Goal: Task Accomplishment & Management: Manage account settings

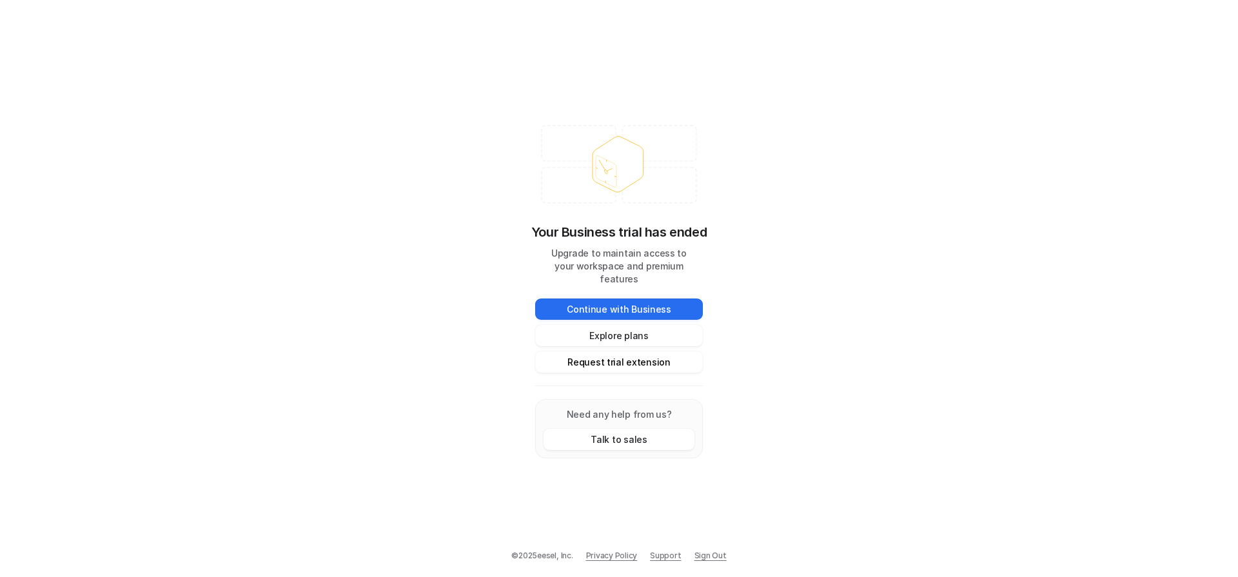
click at [626, 360] on button "Request trial extension" at bounding box center [619, 361] width 168 height 21
click at [627, 356] on button "Request trial extension" at bounding box center [619, 361] width 168 height 21
click at [599, 359] on button "Request trial extension" at bounding box center [619, 361] width 168 height 21
click at [594, 433] on button "Talk to sales" at bounding box center [618, 439] width 151 height 21
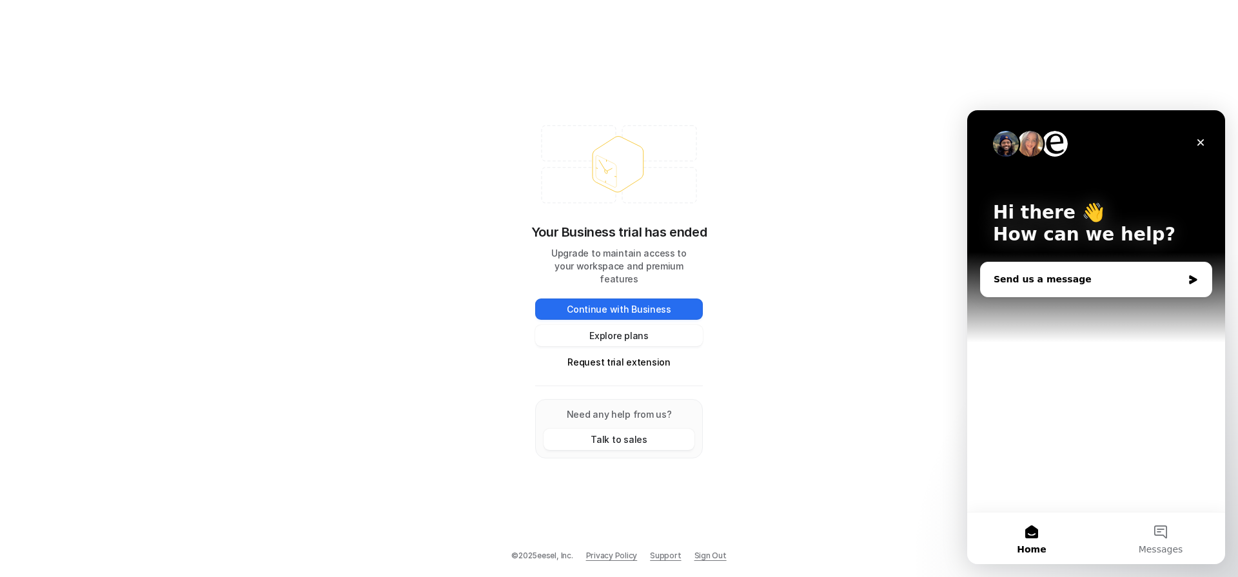
click at [1045, 269] on div "Send us a message" at bounding box center [1096, 279] width 231 height 34
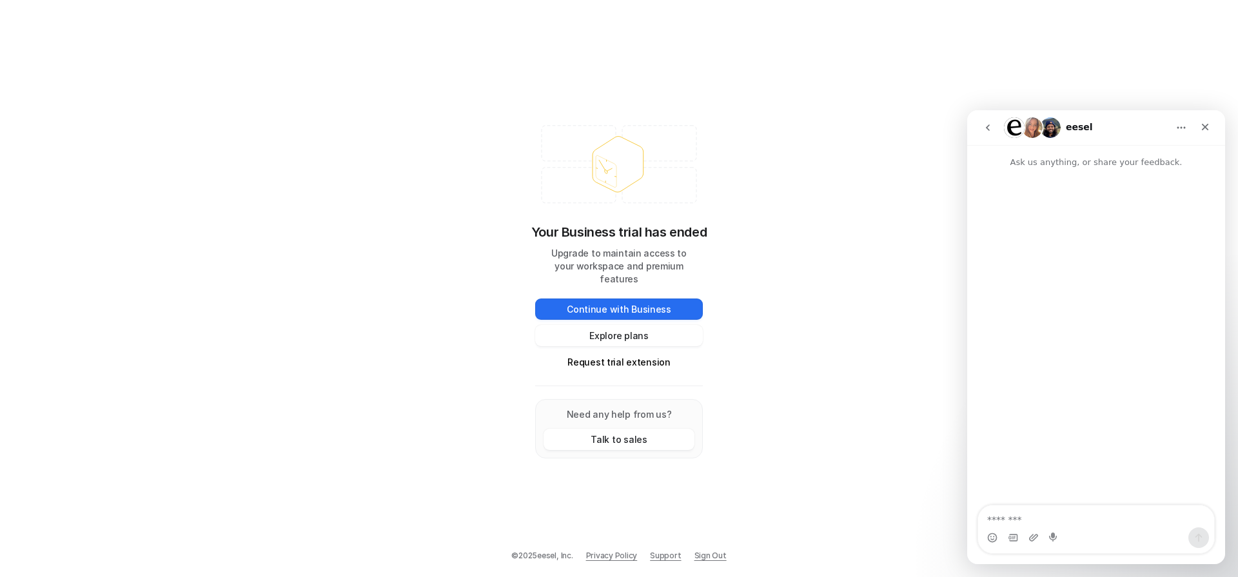
click at [1055, 520] on textarea "Message…" at bounding box center [1096, 516] width 236 height 22
type textarea "**********"
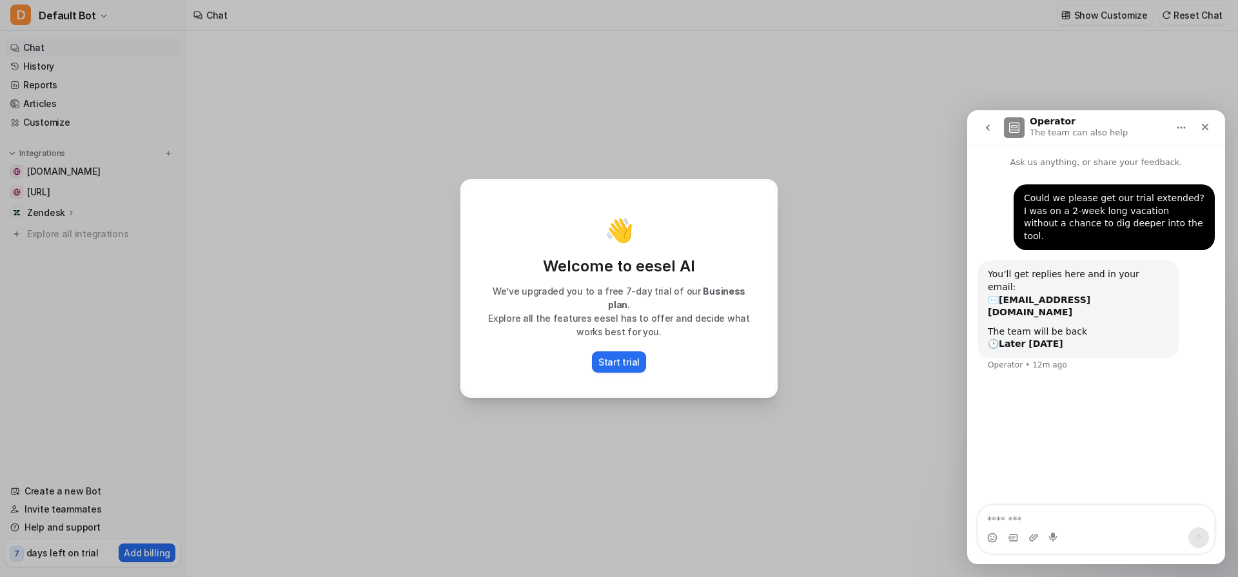
type textarea "**********"
click at [584, 425] on div "👋 Welcome to eesel AI We’ve upgraded you to a free 7-day trial of our Business …" at bounding box center [619, 288] width 338 height 577
click at [618, 356] on p "Start trial" at bounding box center [618, 362] width 41 height 14
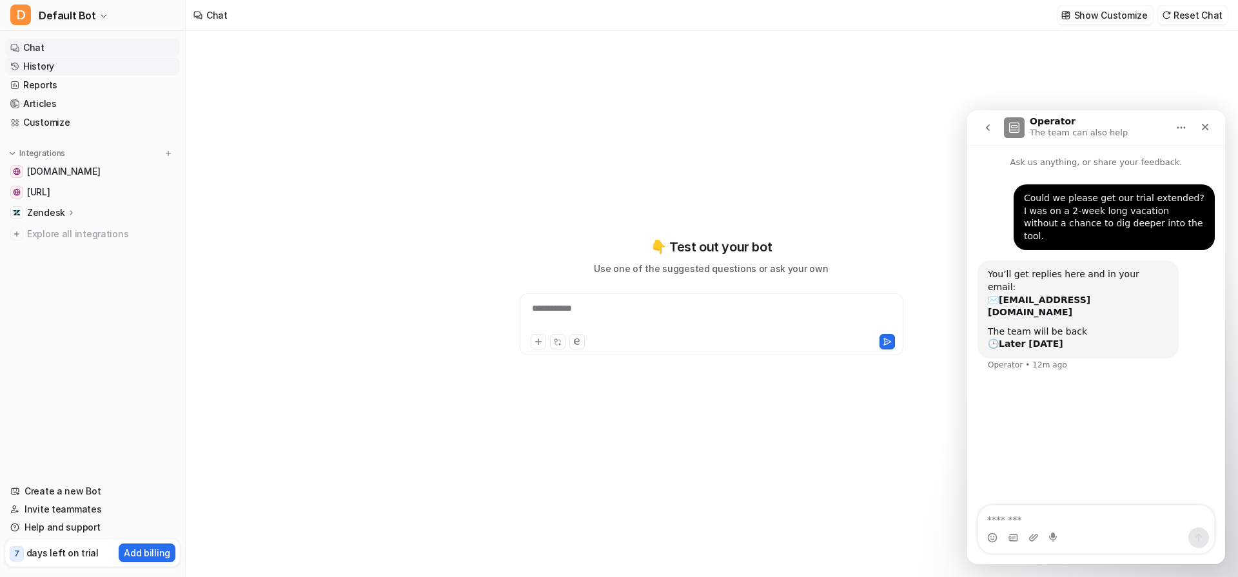
click at [41, 57] on link "History" at bounding box center [92, 66] width 175 height 18
click at [38, 48] on link "Chat" at bounding box center [92, 48] width 175 height 18
click at [39, 72] on link "History" at bounding box center [92, 66] width 175 height 18
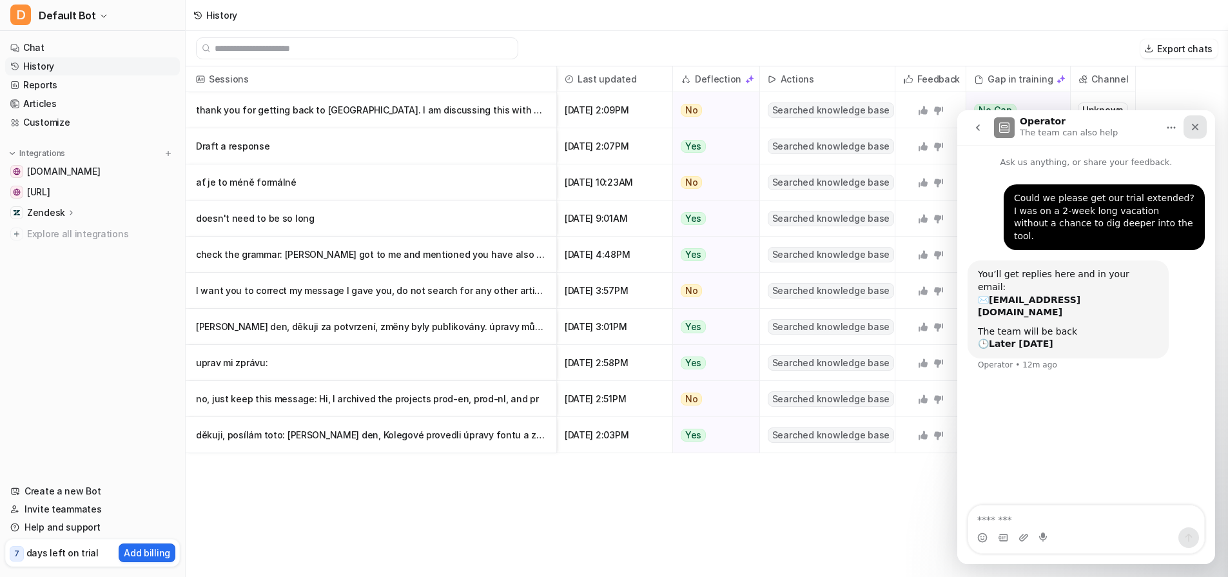
click at [1194, 129] on icon "Close" at bounding box center [1195, 127] width 10 height 10
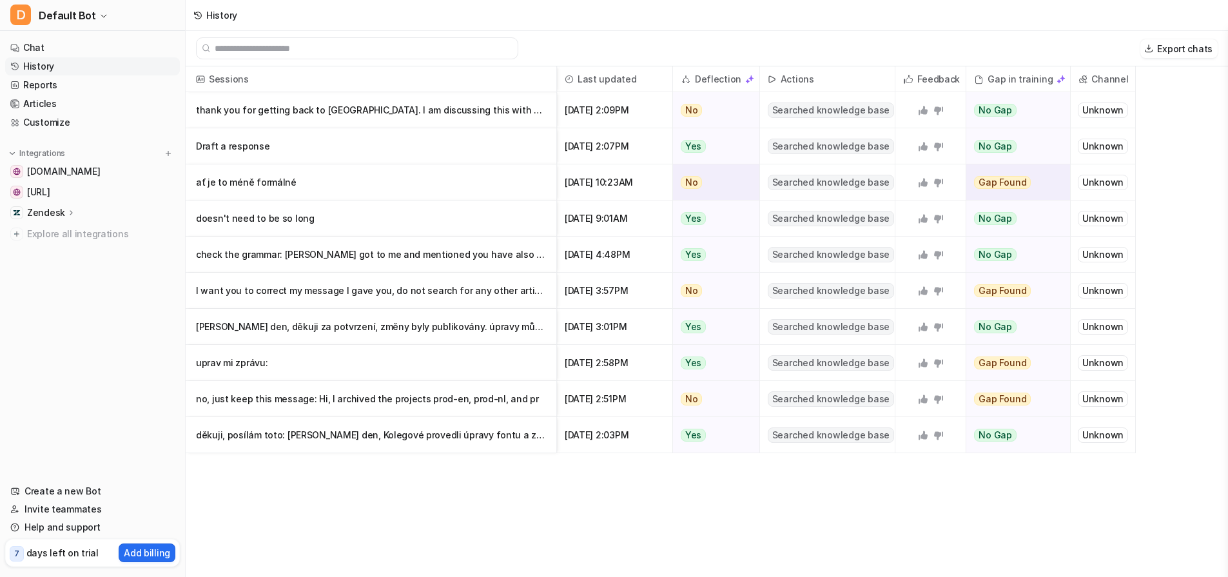
click at [822, 183] on span "Searched knowledge base" at bounding box center [831, 182] width 126 height 15
click at [832, 112] on span "Searched knowledge base" at bounding box center [831, 110] width 126 height 15
drag, startPoint x: 26, startPoint y: 67, endPoint x: 31, endPoint y: 61, distance: 8.3
click at [26, 67] on link "History" at bounding box center [92, 66] width 175 height 18
click at [35, 51] on link "Chat" at bounding box center [92, 48] width 175 height 18
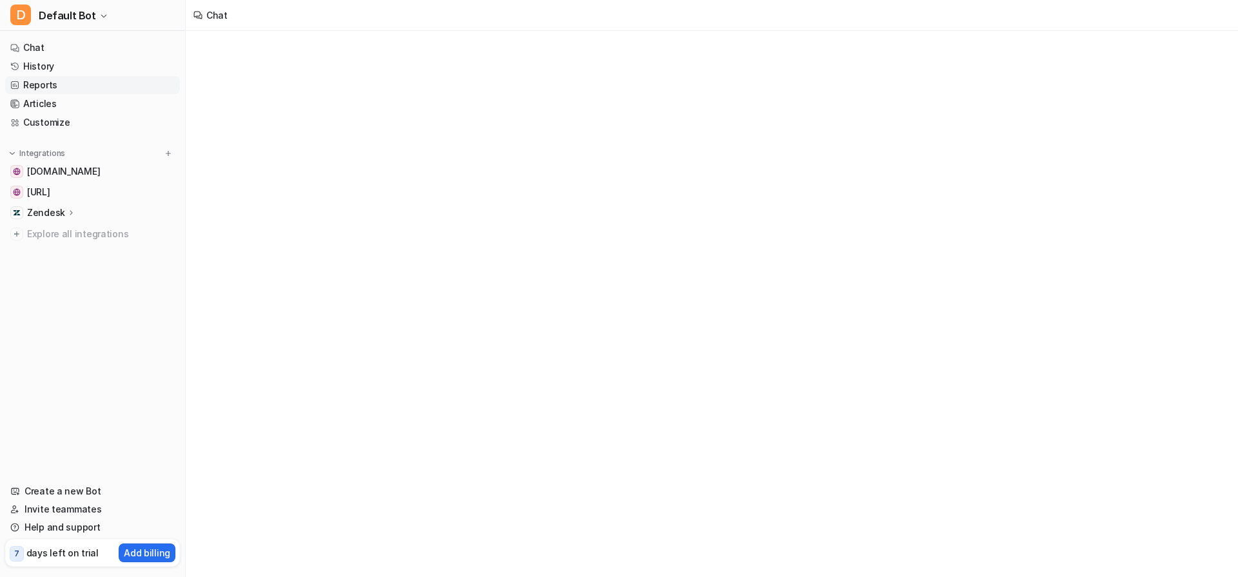
click at [54, 83] on link "Reports" at bounding box center [92, 85] width 175 height 18
click at [54, 84] on link "Reports" at bounding box center [92, 85] width 175 height 18
click at [50, 96] on link "Articles" at bounding box center [92, 104] width 175 height 18
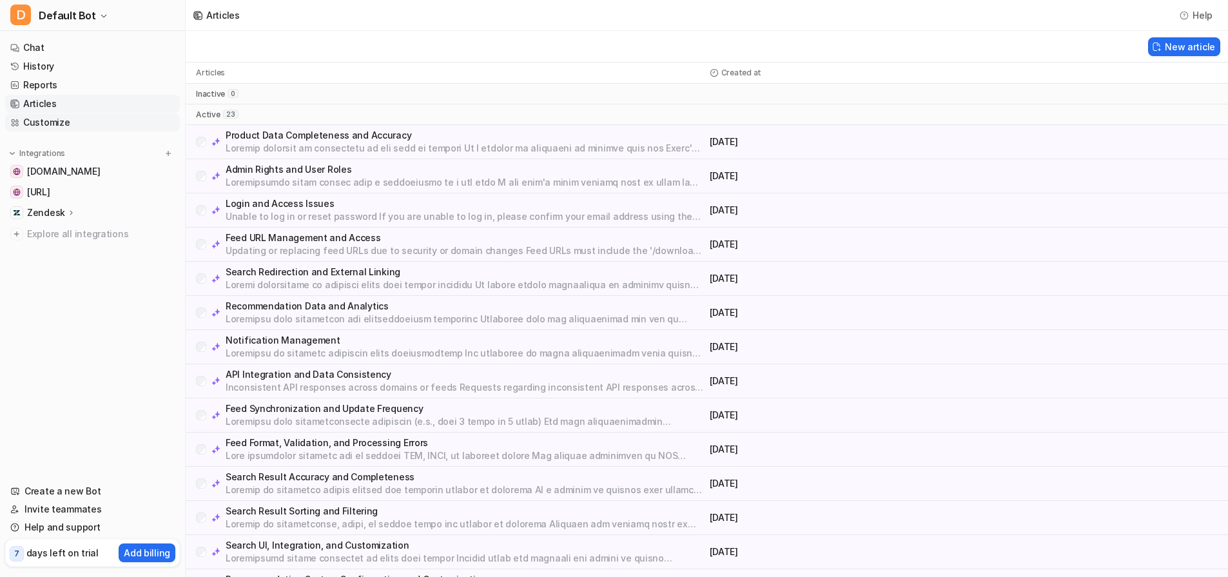
click at [56, 119] on link "Customize" at bounding box center [92, 122] width 175 height 18
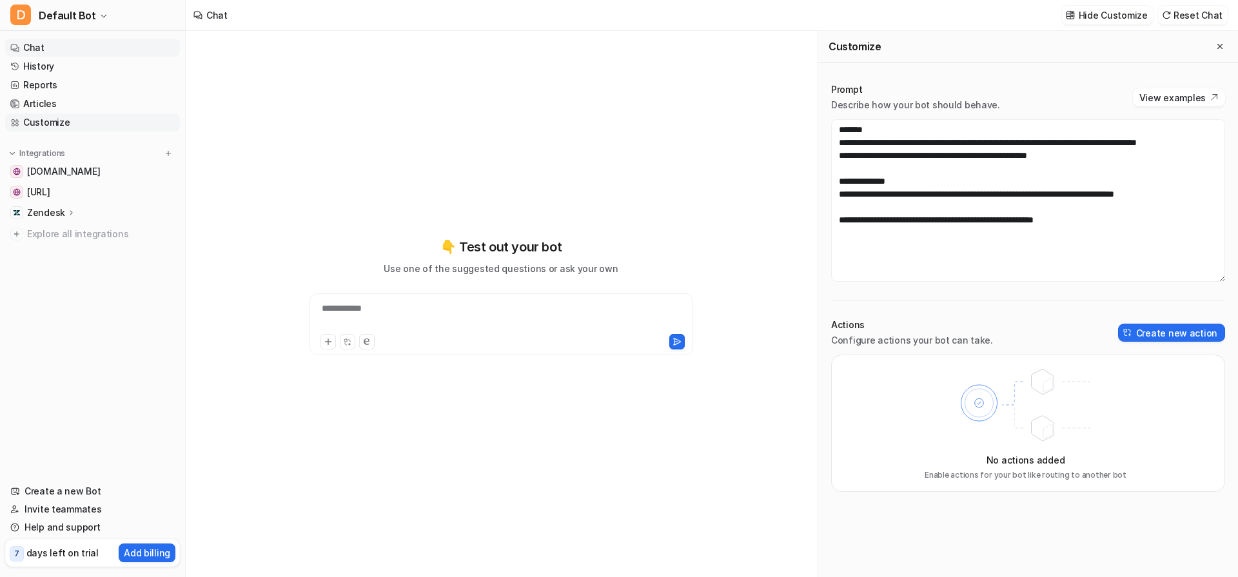
click at [58, 126] on link "Customize" at bounding box center [92, 122] width 175 height 18
click at [46, 105] on link "Articles" at bounding box center [92, 104] width 175 height 18
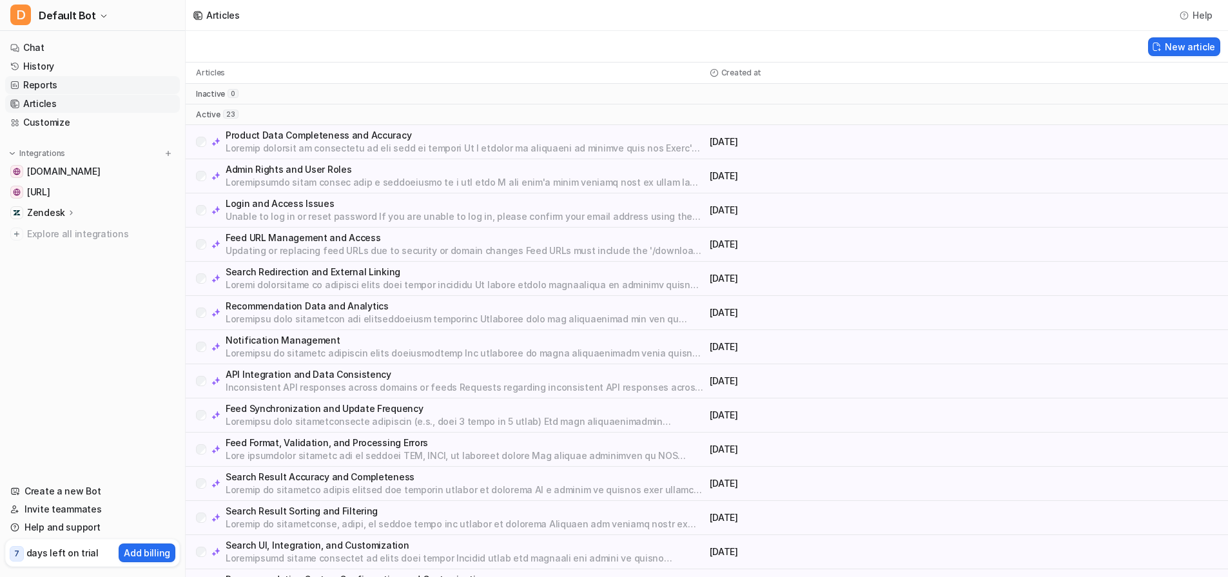
click at [35, 82] on link "Reports" at bounding box center [92, 85] width 175 height 18
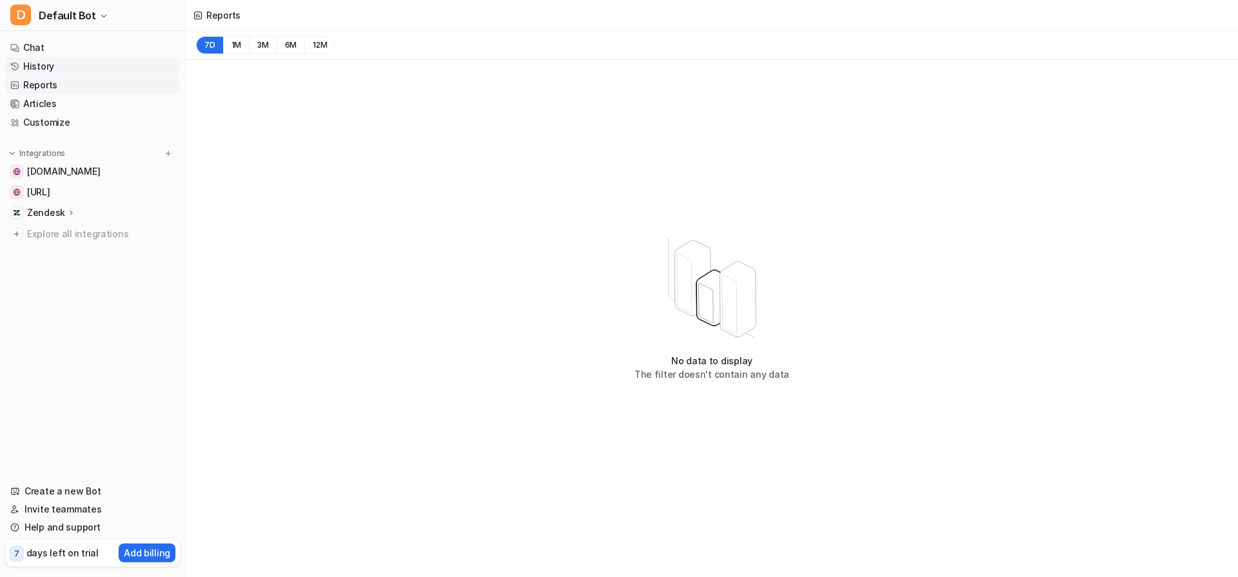
click at [40, 69] on link "History" at bounding box center [92, 66] width 175 height 18
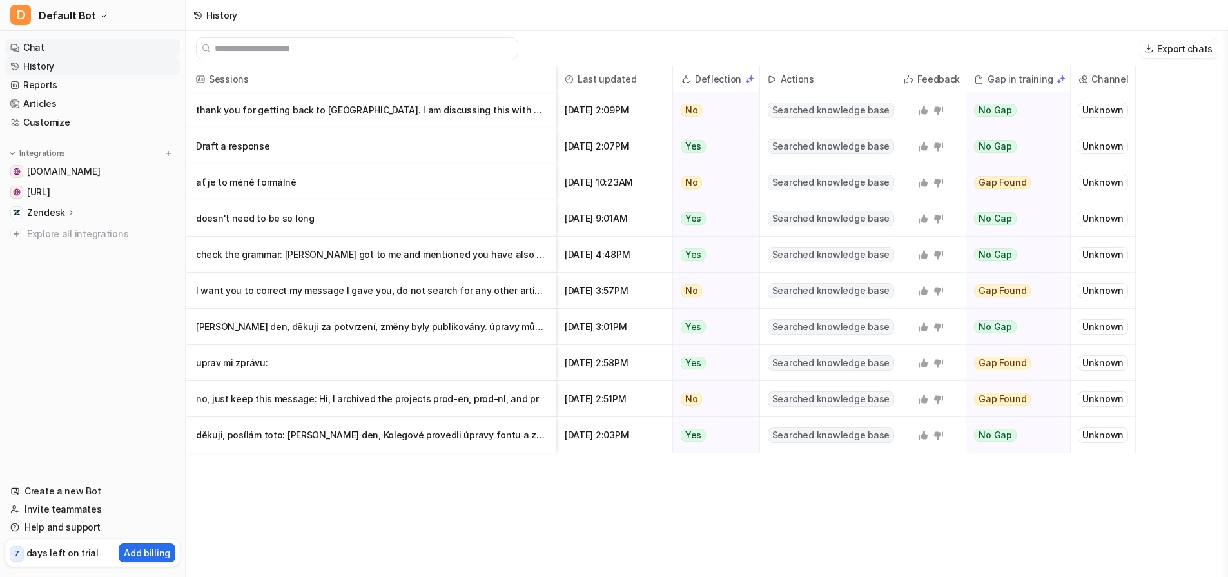
click at [21, 44] on link "Chat" at bounding box center [92, 48] width 175 height 18
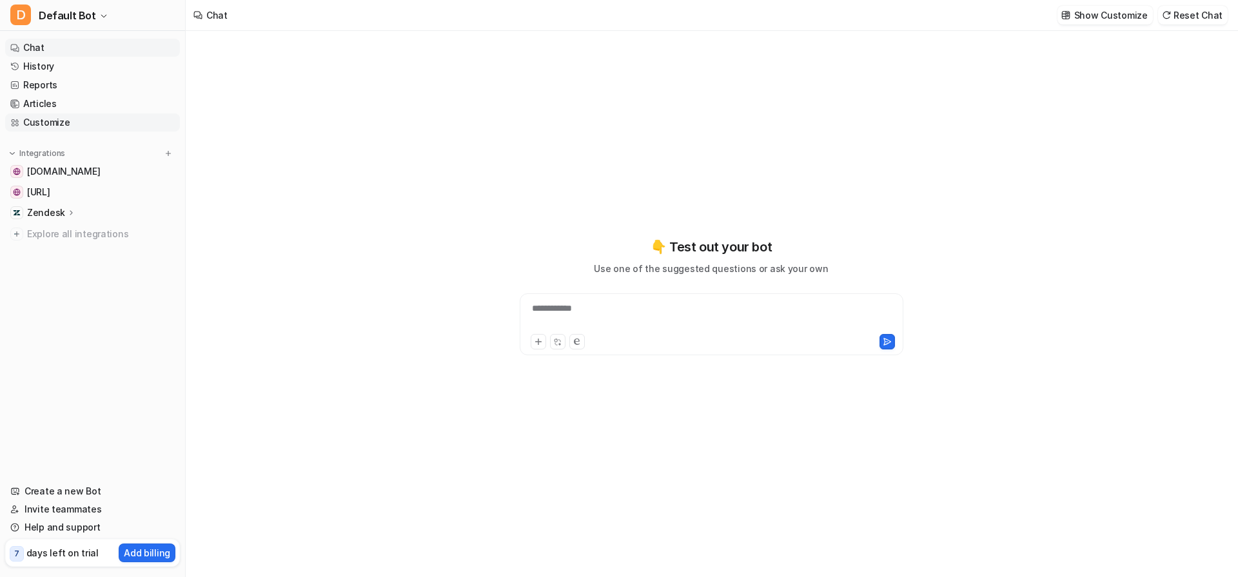
click at [79, 121] on link "Customize" at bounding box center [92, 122] width 175 height 18
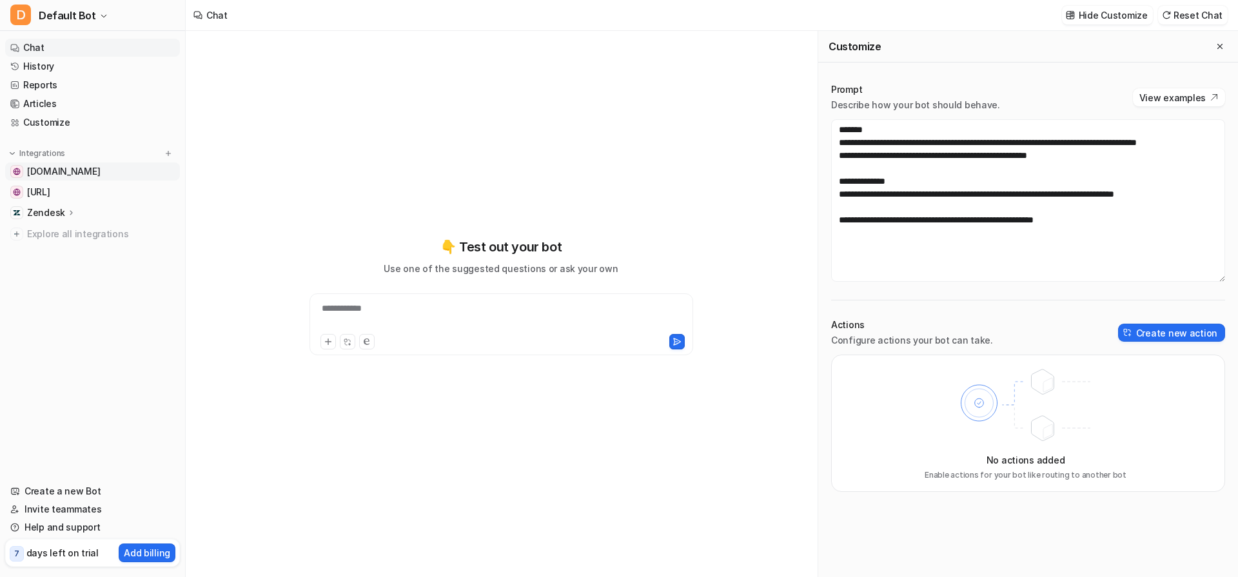
click at [109, 173] on link "[DOMAIN_NAME]" at bounding box center [92, 171] width 175 height 18
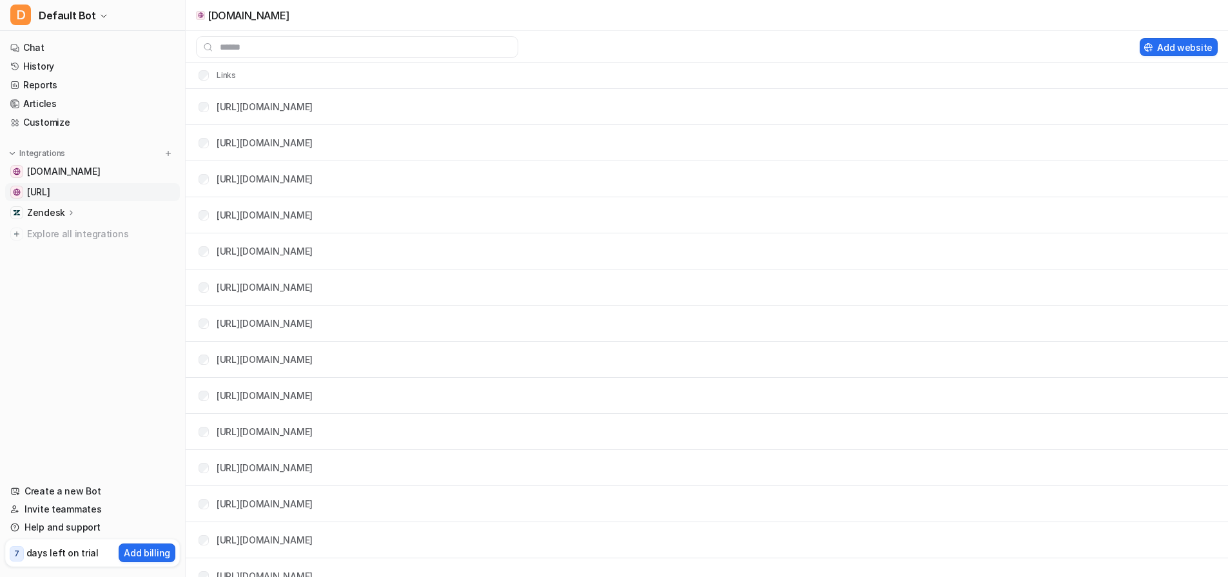
click at [50, 193] on span "[URL]" at bounding box center [38, 192] width 23 height 13
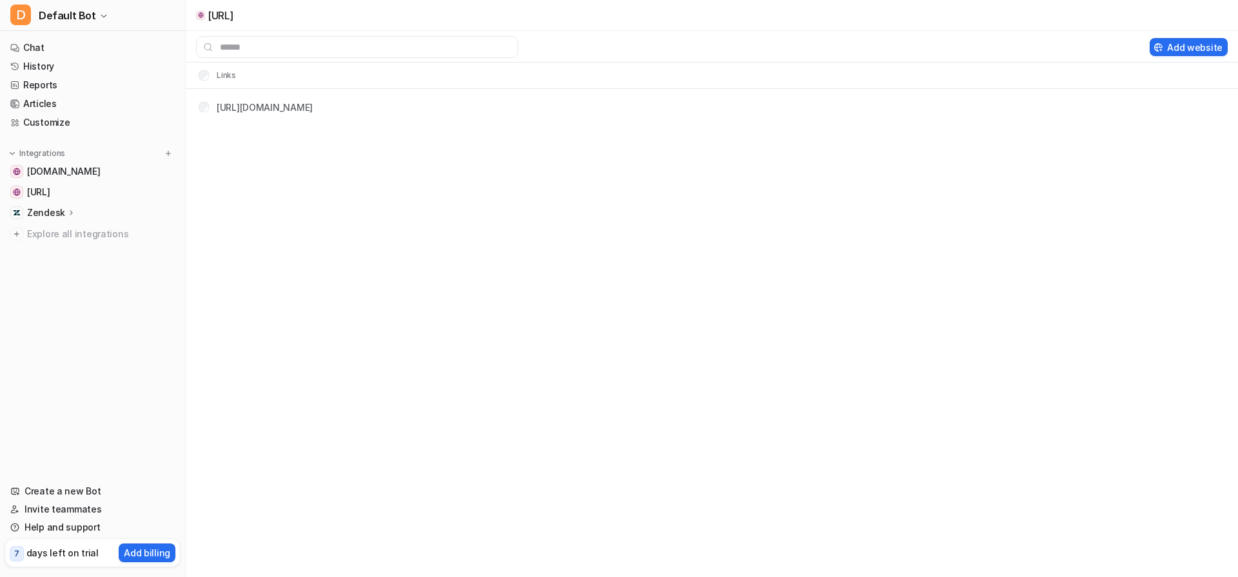
click at [82, 213] on div "Zendesk" at bounding box center [92, 213] width 175 height 18
click at [61, 264] on p "AI Agent" at bounding box center [56, 268] width 38 height 13
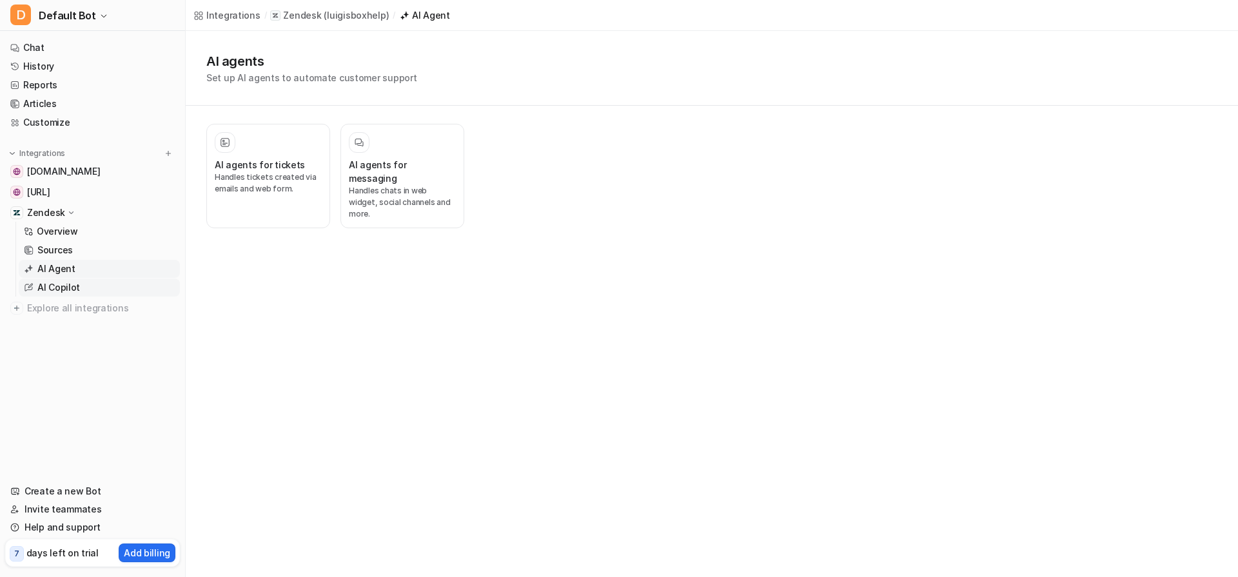
click at [71, 288] on p "AI Copilot" at bounding box center [58, 287] width 43 height 13
